Goal: Check status: Check status

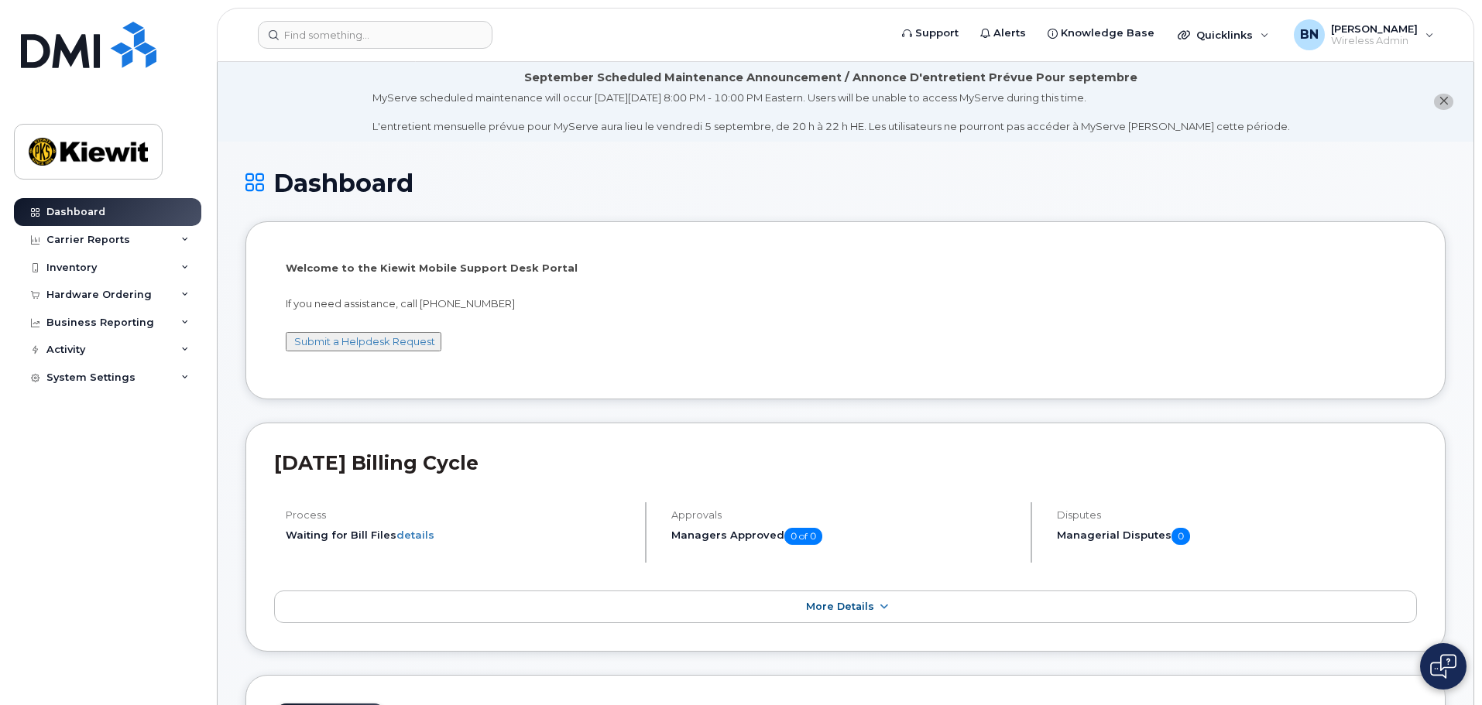
click at [1446, 657] on img at bounding box center [1443, 666] width 26 height 25
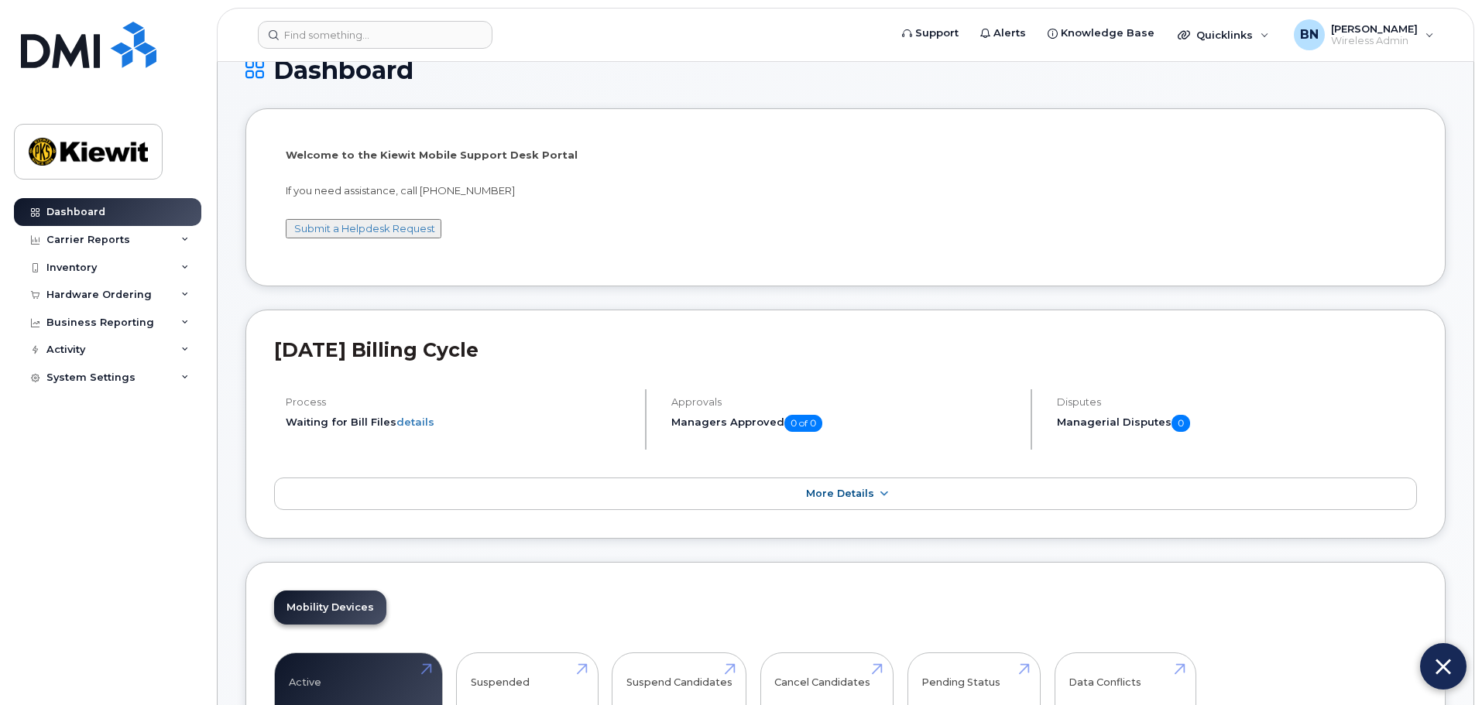
scroll to position [232, 0]
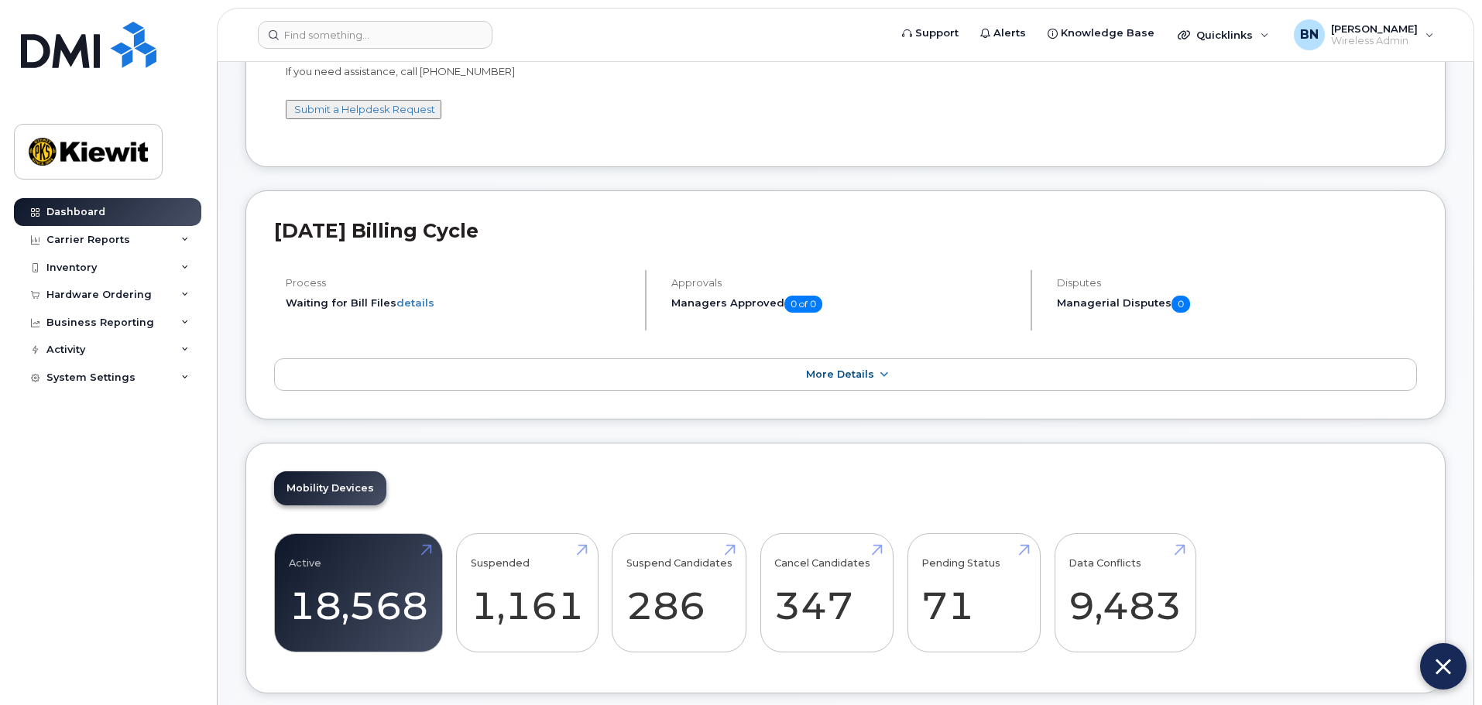
click at [1431, 667] on button at bounding box center [1443, 666] width 46 height 46
click at [1441, 663] on img at bounding box center [1443, 666] width 26 height 25
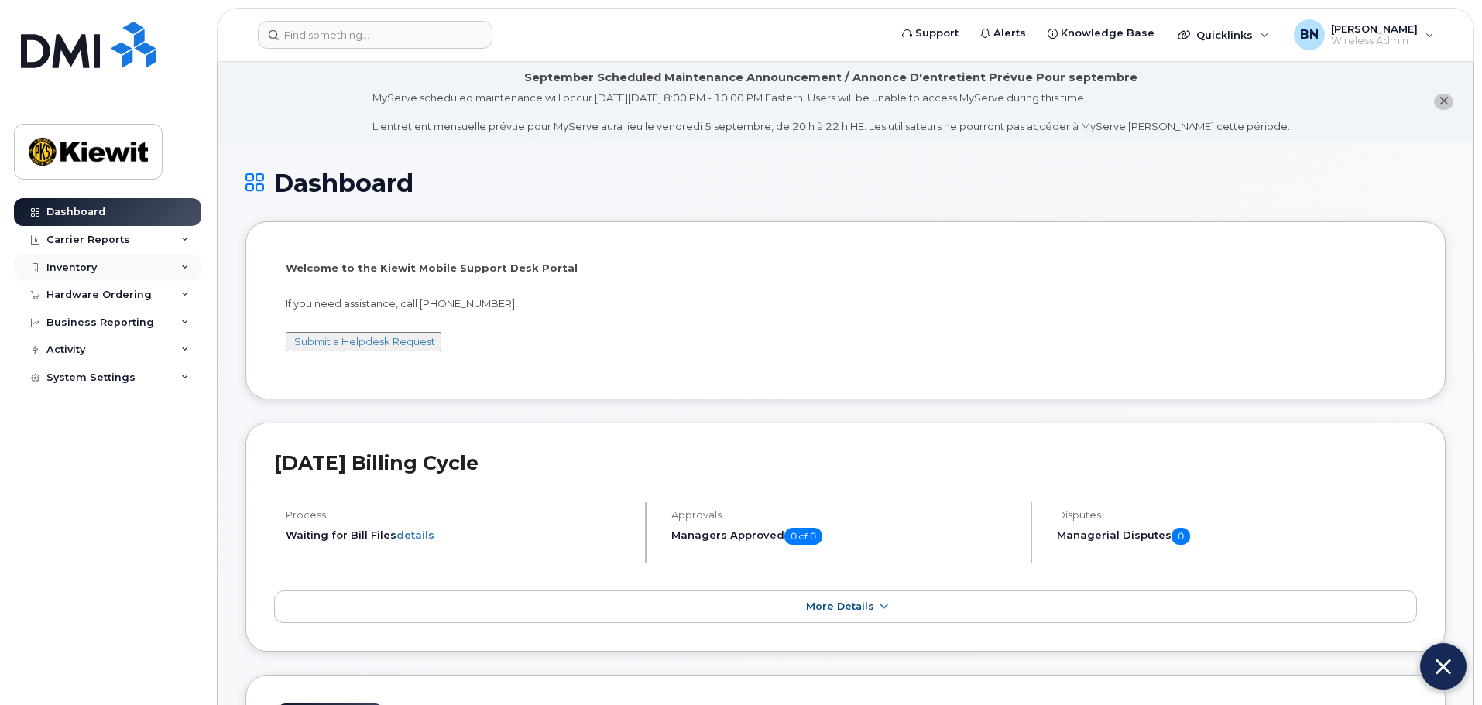
click at [172, 262] on div "Inventory" at bounding box center [107, 268] width 187 height 28
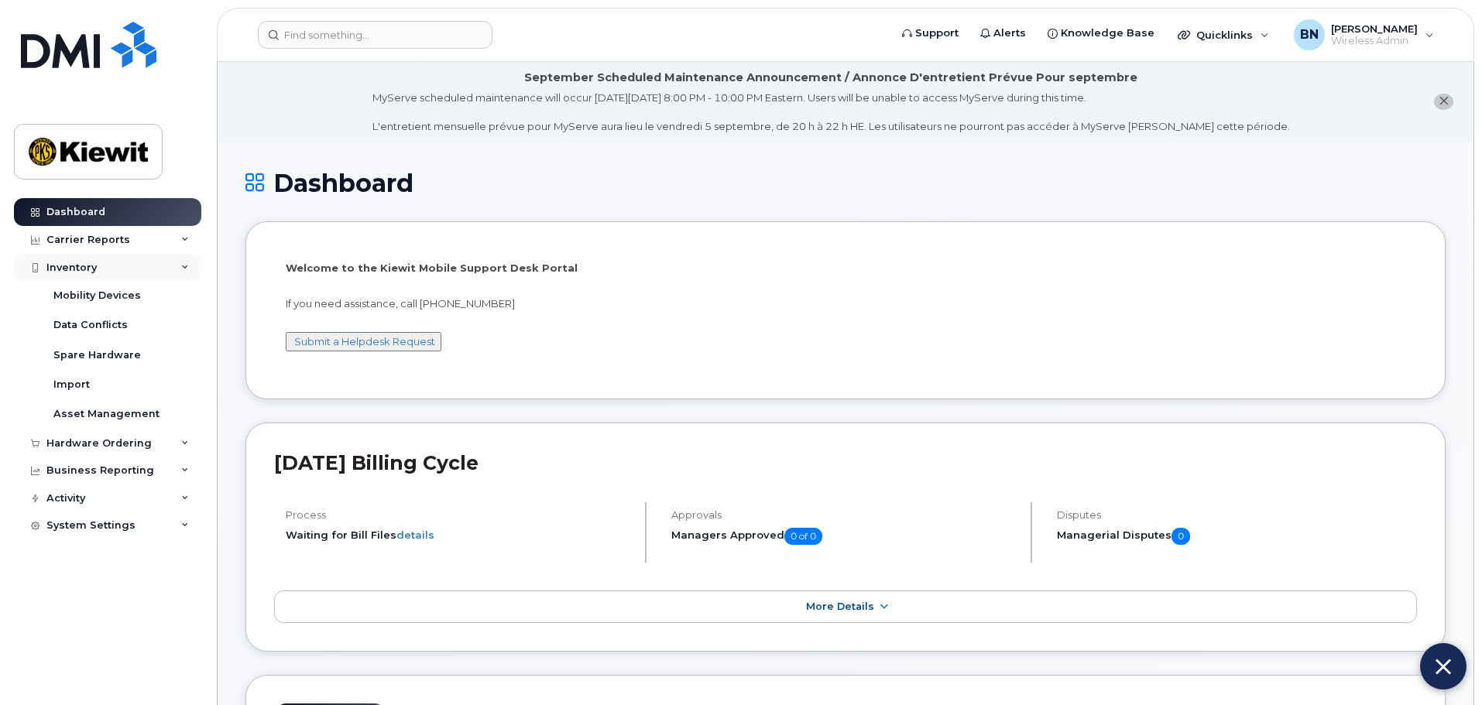
click at [142, 272] on div "Inventory" at bounding box center [107, 268] width 187 height 28
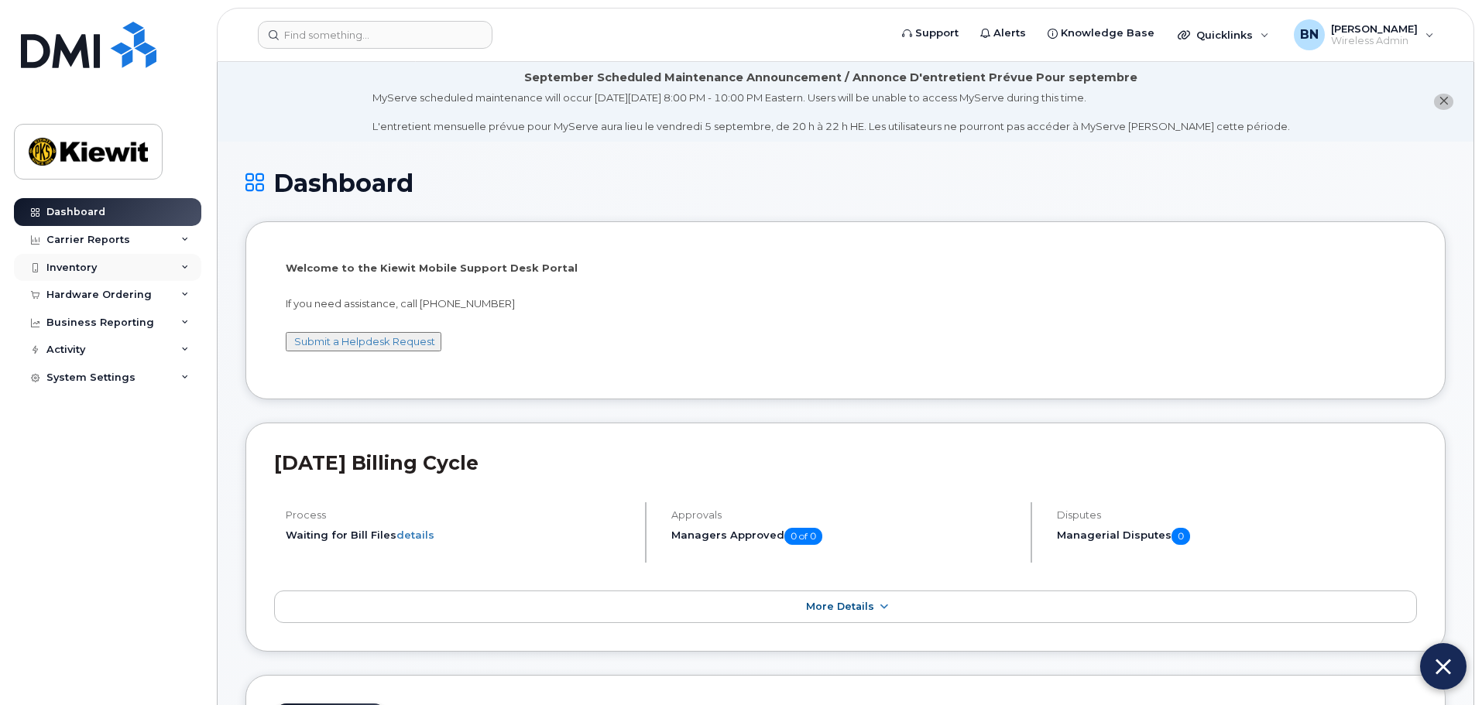
click at [148, 277] on div "Inventory" at bounding box center [107, 268] width 187 height 28
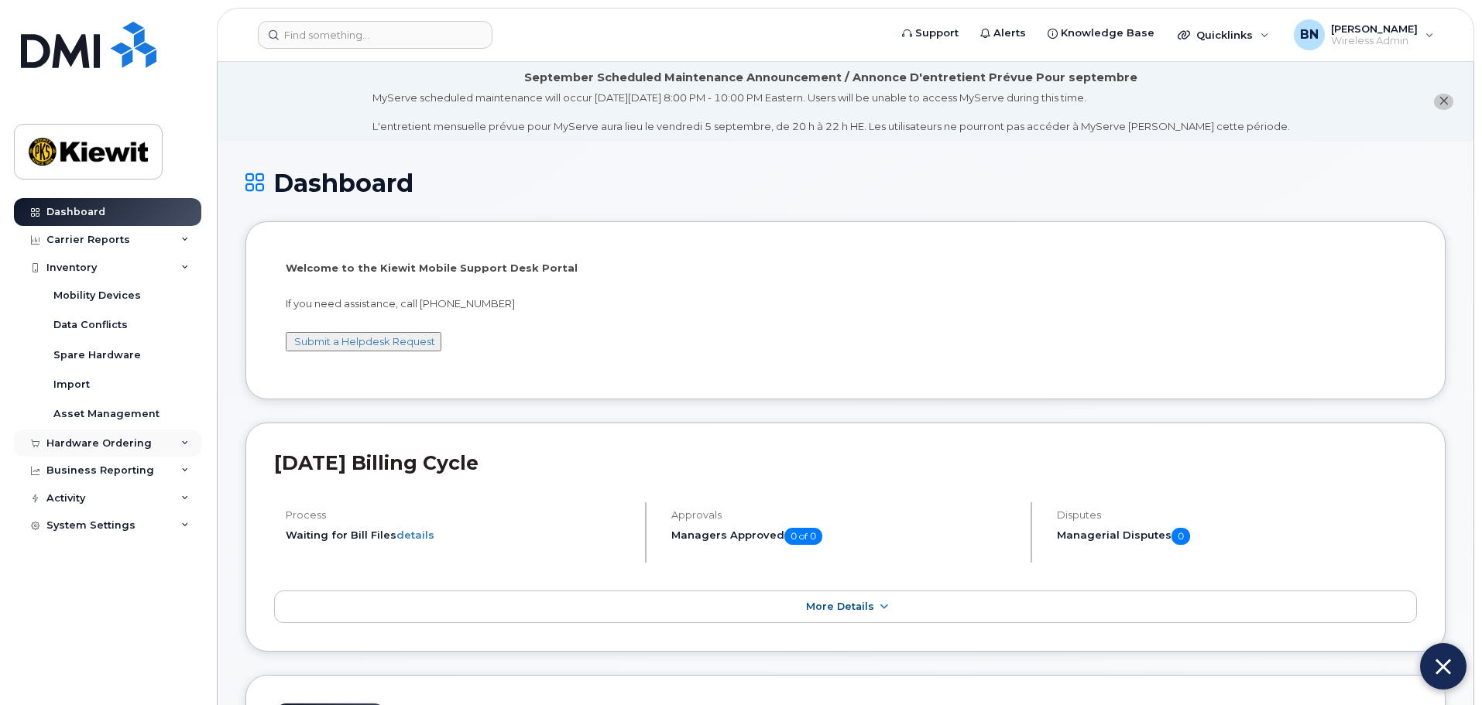
click at [180, 439] on div "Hardware Ordering" at bounding box center [107, 444] width 187 height 28
click at [146, 508] on link "Orders" at bounding box center [121, 500] width 160 height 29
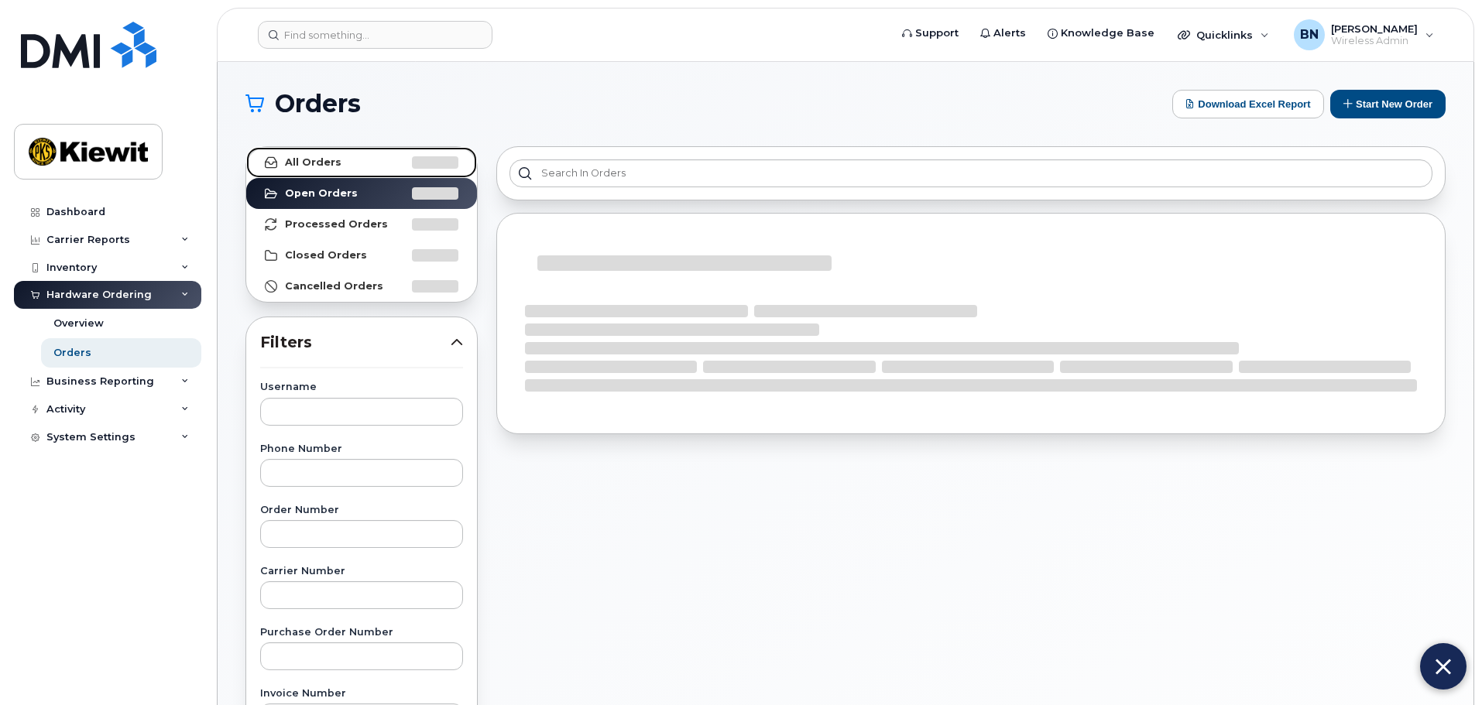
click at [376, 159] on link "All Orders" at bounding box center [361, 162] width 231 height 31
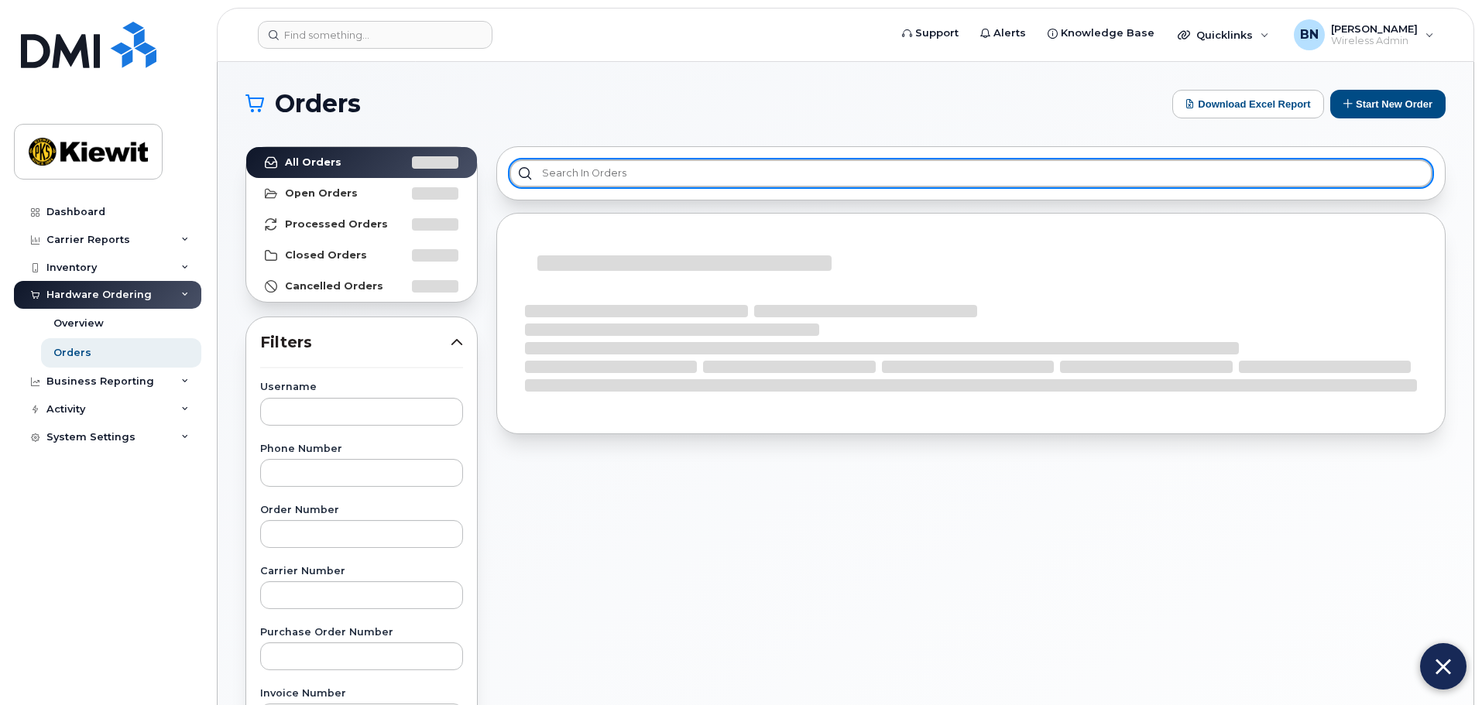
click at [584, 180] on input "text" at bounding box center [970, 173] width 923 height 28
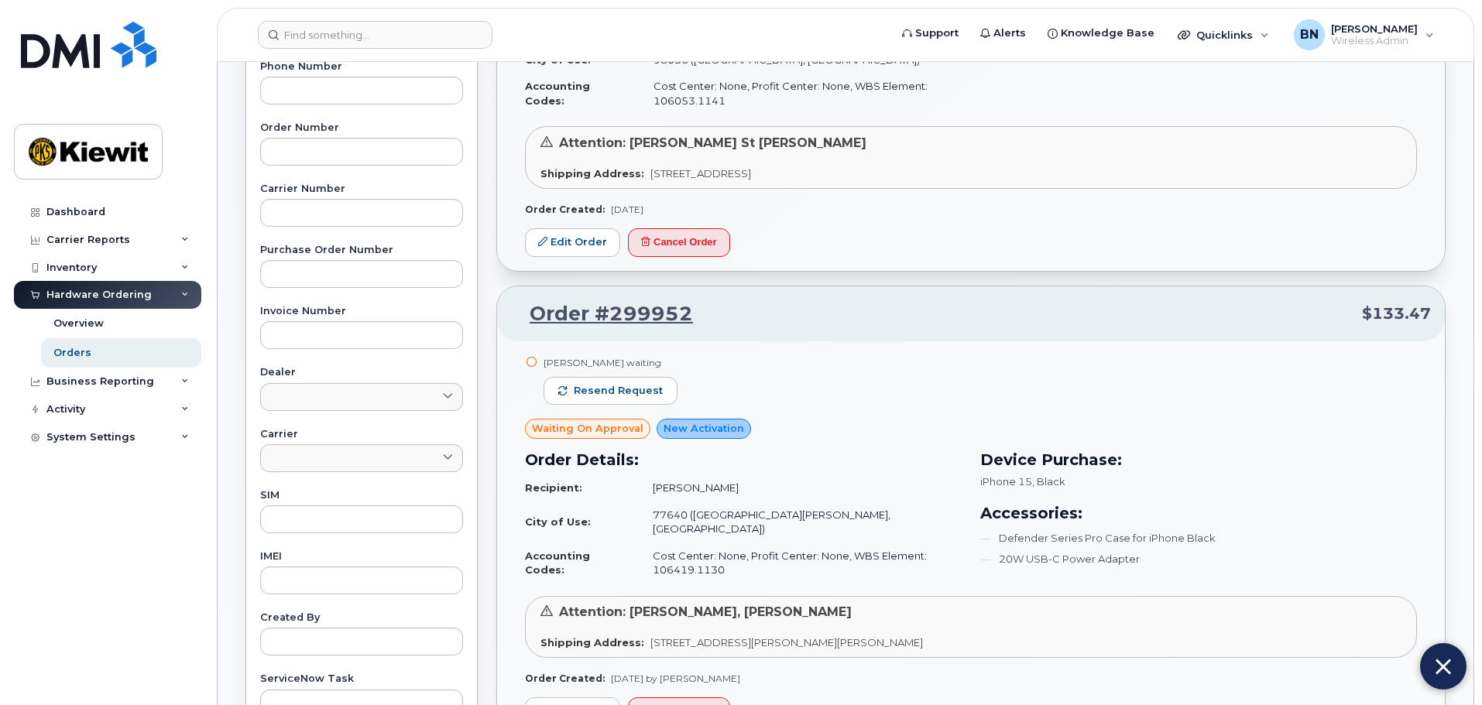
scroll to position [542, 0]
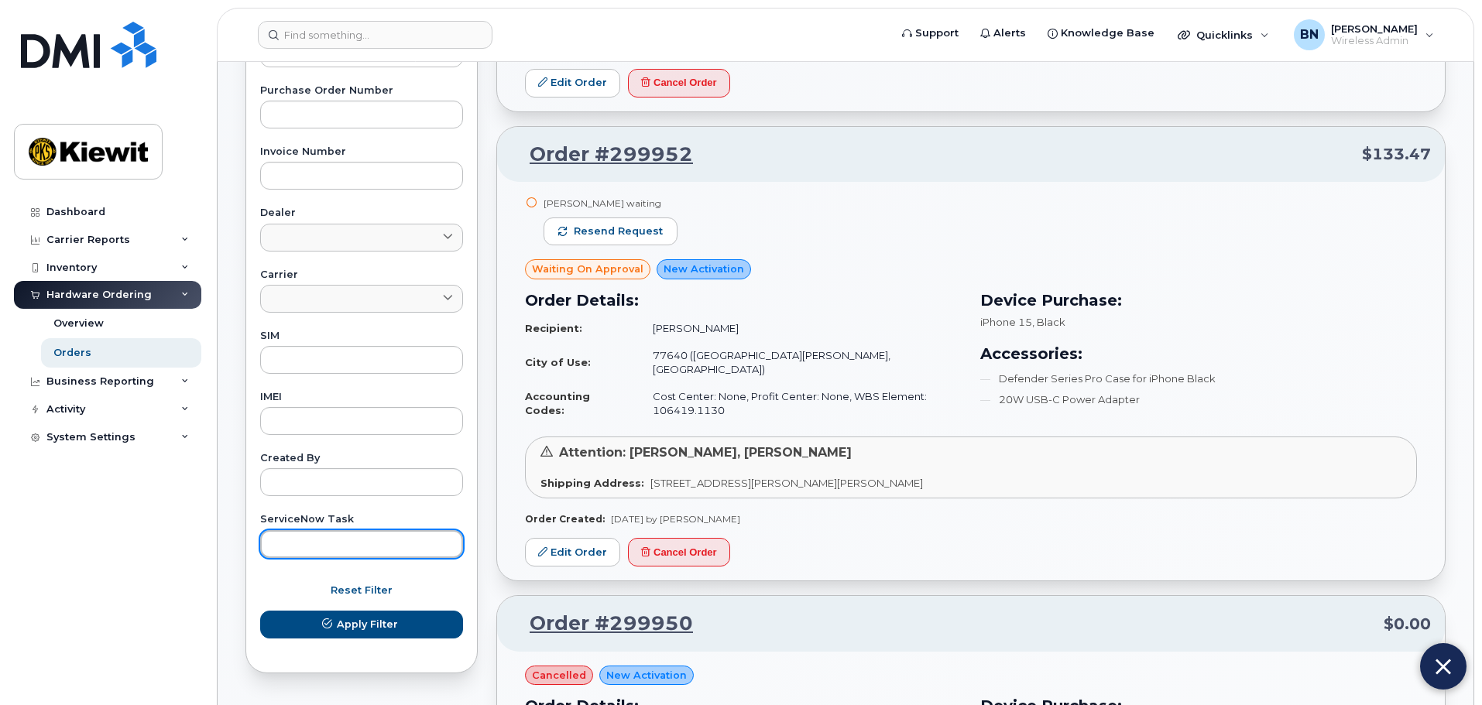
click at [346, 546] on input "text" at bounding box center [361, 544] width 203 height 28
paste input "CS0792374"
type input "CS0792374"
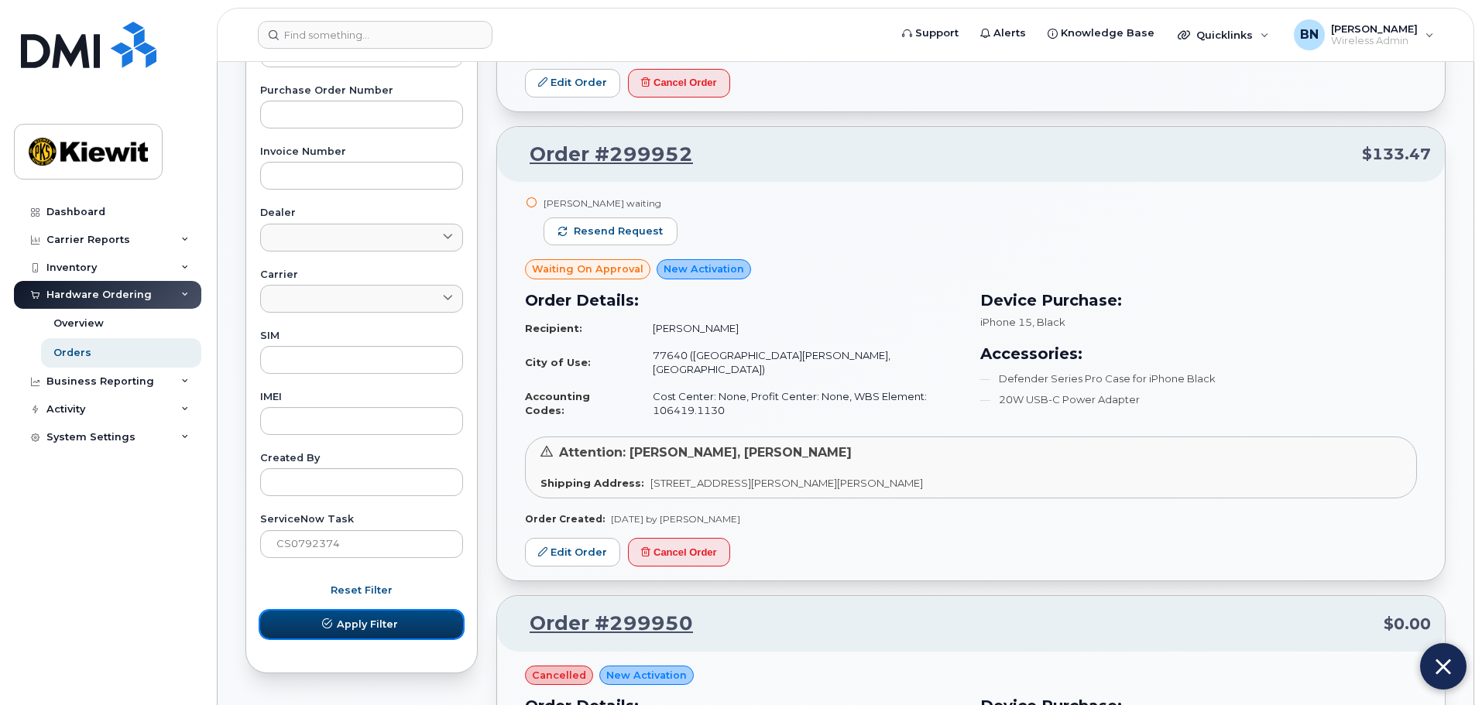
click at [352, 624] on span "Apply Filter" at bounding box center [367, 624] width 61 height 15
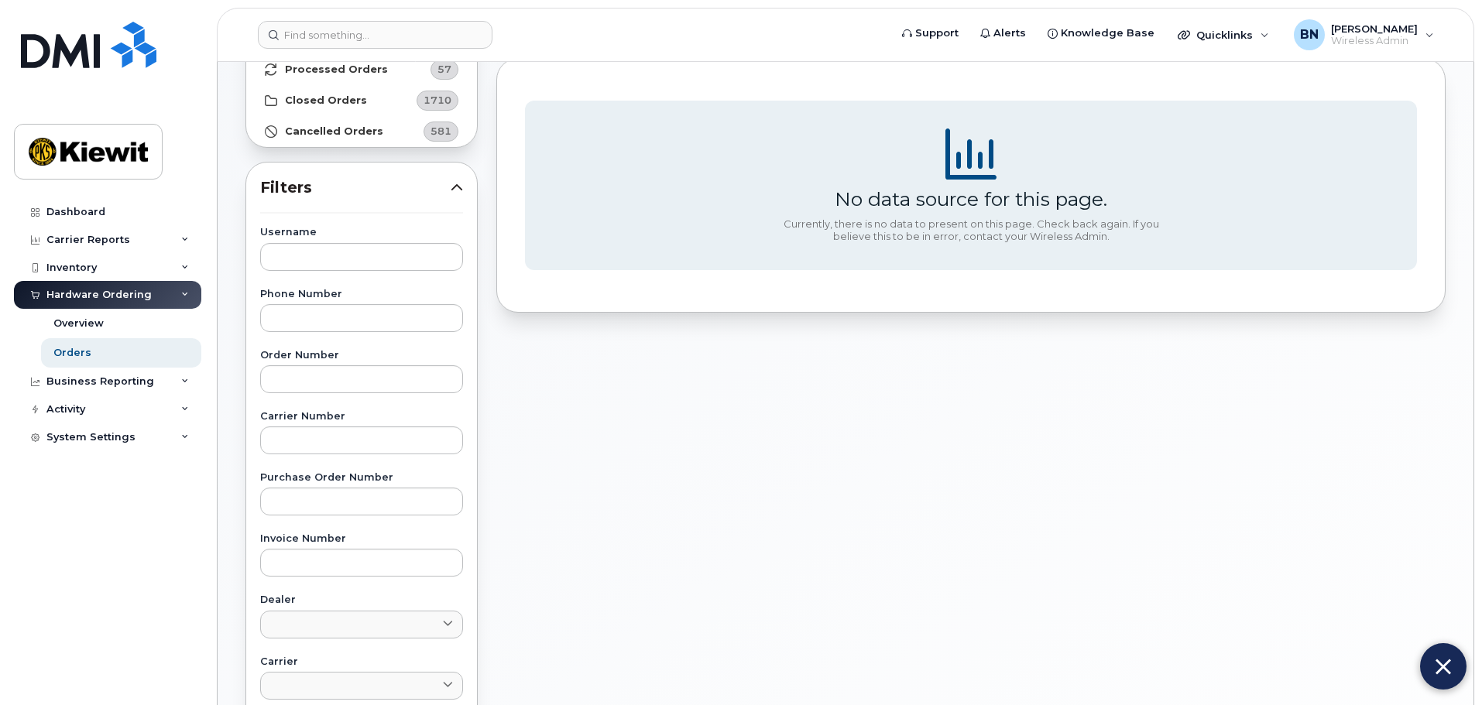
scroll to position [0, 0]
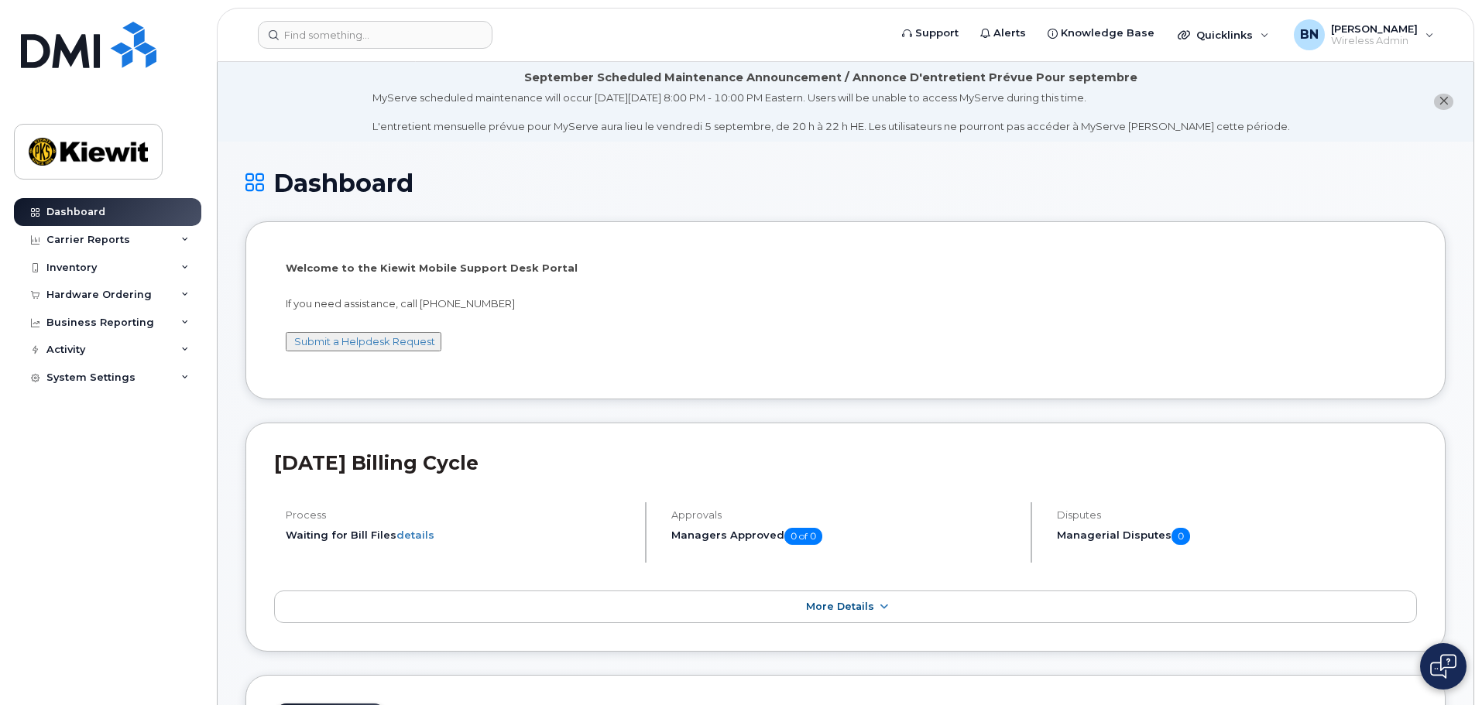
click at [1438, 661] on img at bounding box center [1443, 666] width 26 height 25
click at [1420, 667] on button at bounding box center [1443, 666] width 46 height 46
click at [423, 536] on link "details" at bounding box center [415, 535] width 38 height 12
